Goal: Answer question/provide support

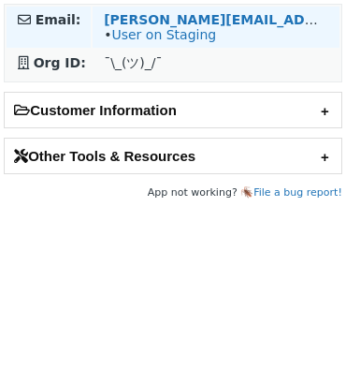
click at [134, 10] on td "jessica@joinpromise.com • User on Staging" at bounding box center [216, 27] width 247 height 41
click at [134, 17] on strong "[PERSON_NAME][EMAIL_ADDRESS][DOMAIN_NAME]" at bounding box center [292, 19] width 377 height 15
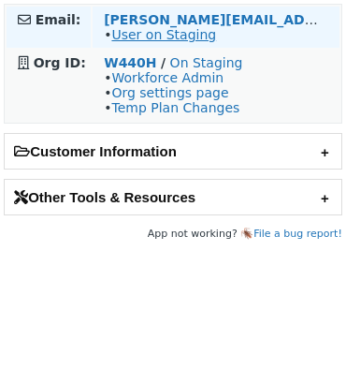
click at [191, 36] on link "User on Staging" at bounding box center [163, 34] width 105 height 15
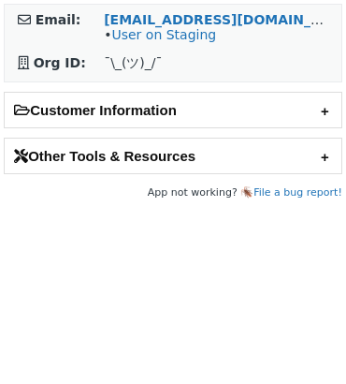
click at [158, 91] on div "Customer Information Account: CXperts - [GEOGRAPHIC_DATA] (Partner) SFDC URL: ⬅…" at bounding box center [173, 128] width 339 height 92
